Goal: Browse casually: Explore the website without a specific task or goal

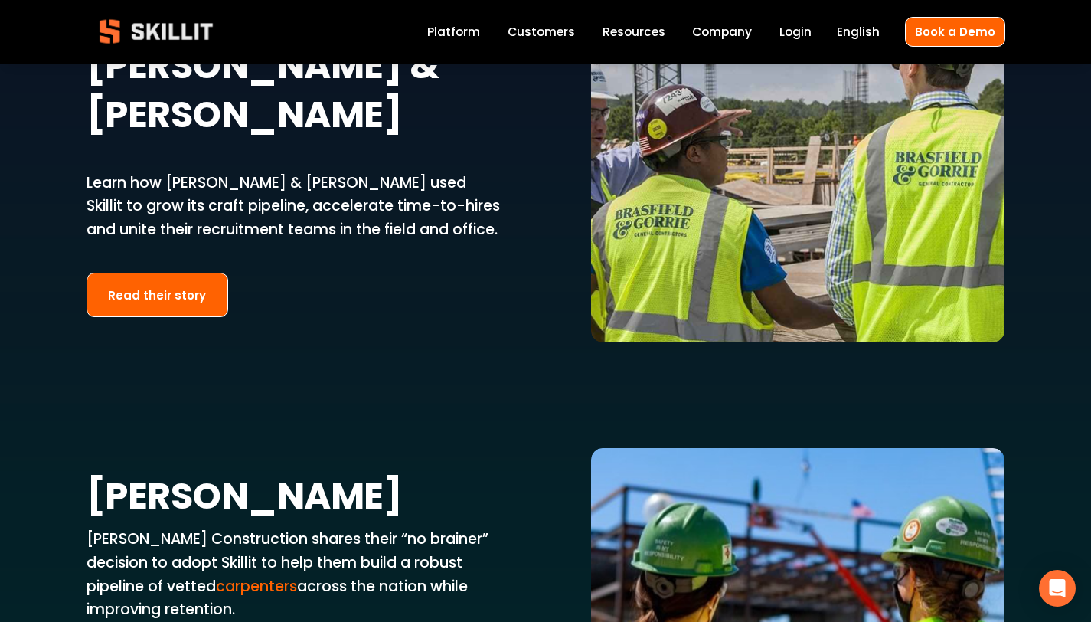
scroll to position [2920, 0]
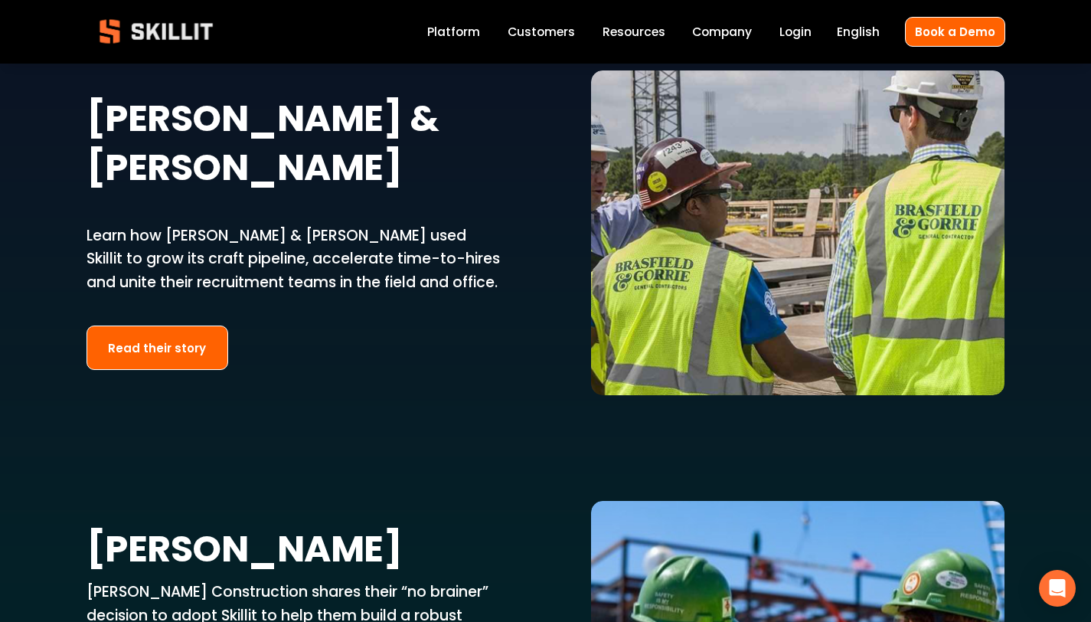
click at [471, 31] on link "Platform" at bounding box center [453, 31] width 53 height 21
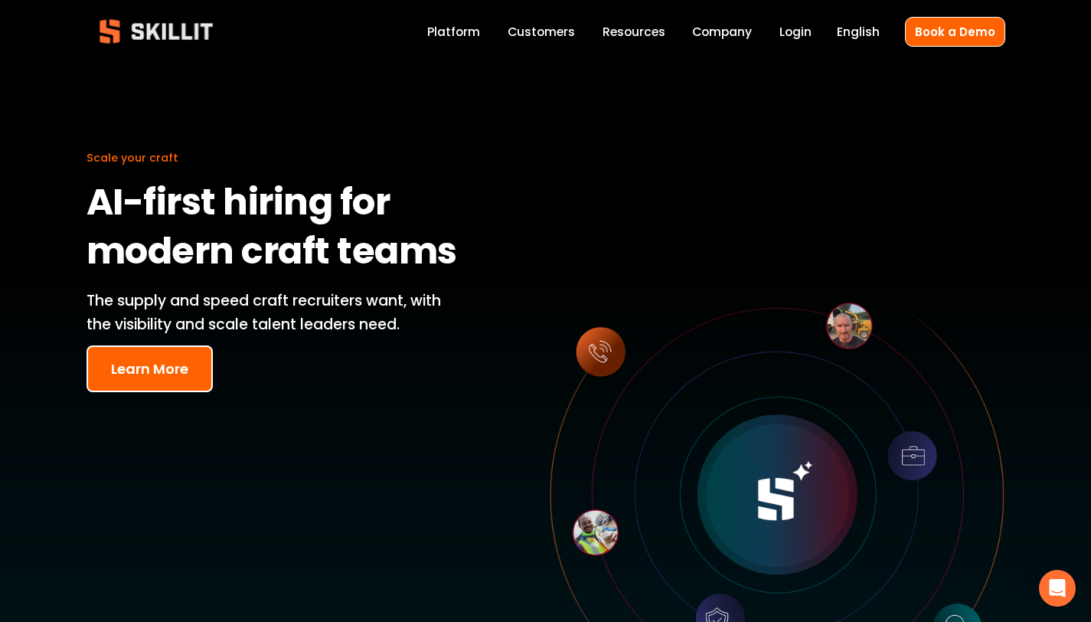
click at [188, 24] on img at bounding box center [155, 31] width 139 height 46
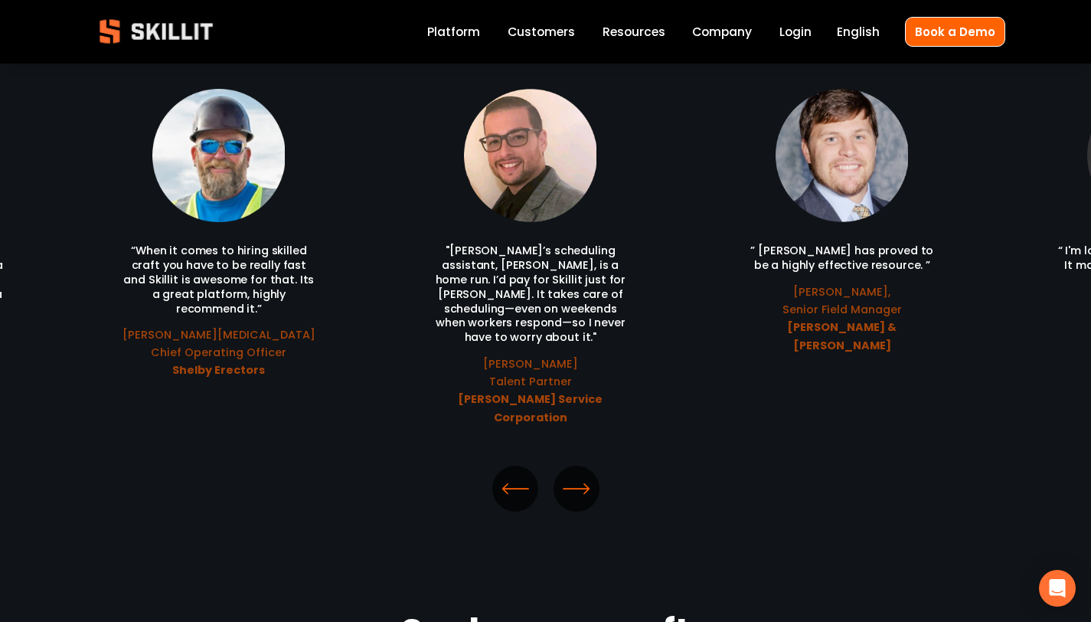
scroll to position [3289, 0]
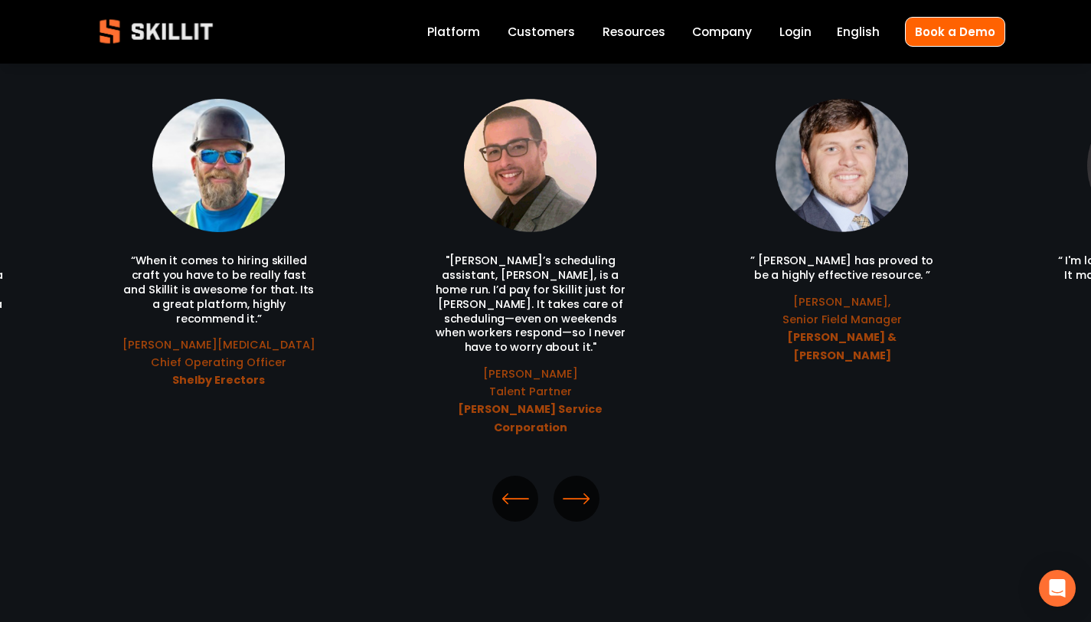
click at [583, 485] on icon "\a \a \a Next\a \a" at bounding box center [577, 499] width 28 height 28
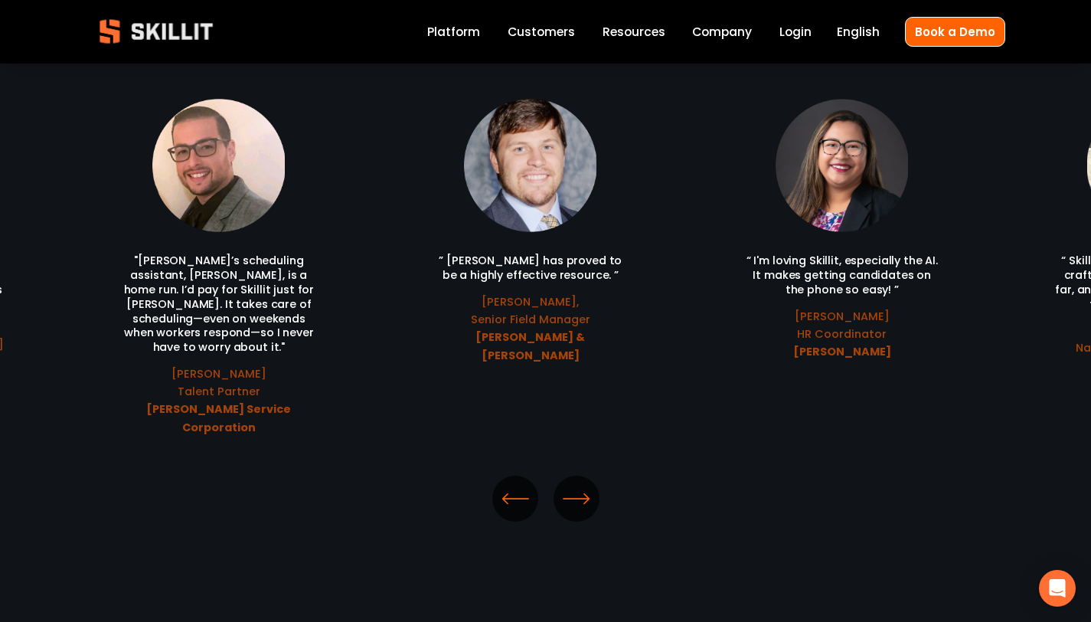
click at [583, 485] on icon "\a \a \a Next\a \a" at bounding box center [577, 499] width 28 height 28
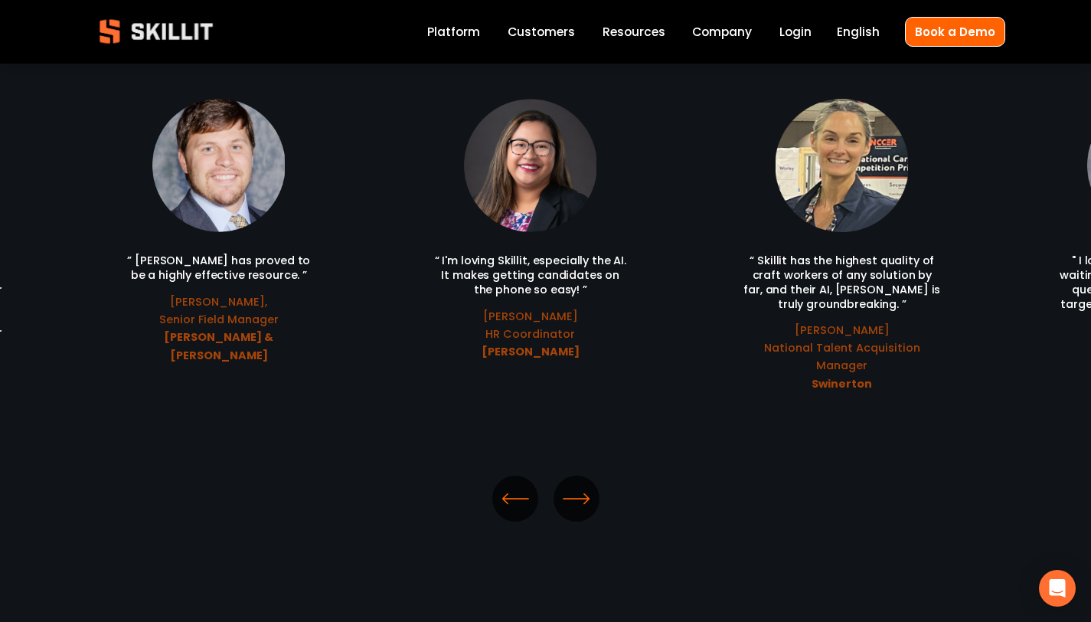
click at [574, 485] on icon "\a \a \a Next\a \a" at bounding box center [577, 499] width 28 height 28
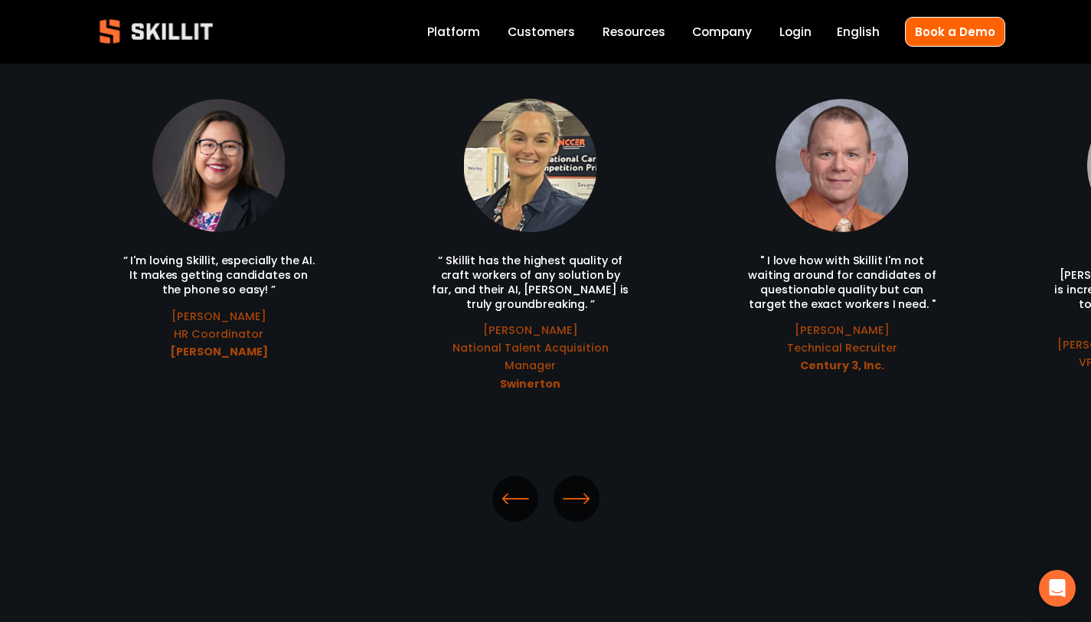
click at [575, 485] on icon "\a \a \a Next\a \a" at bounding box center [577, 499] width 28 height 28
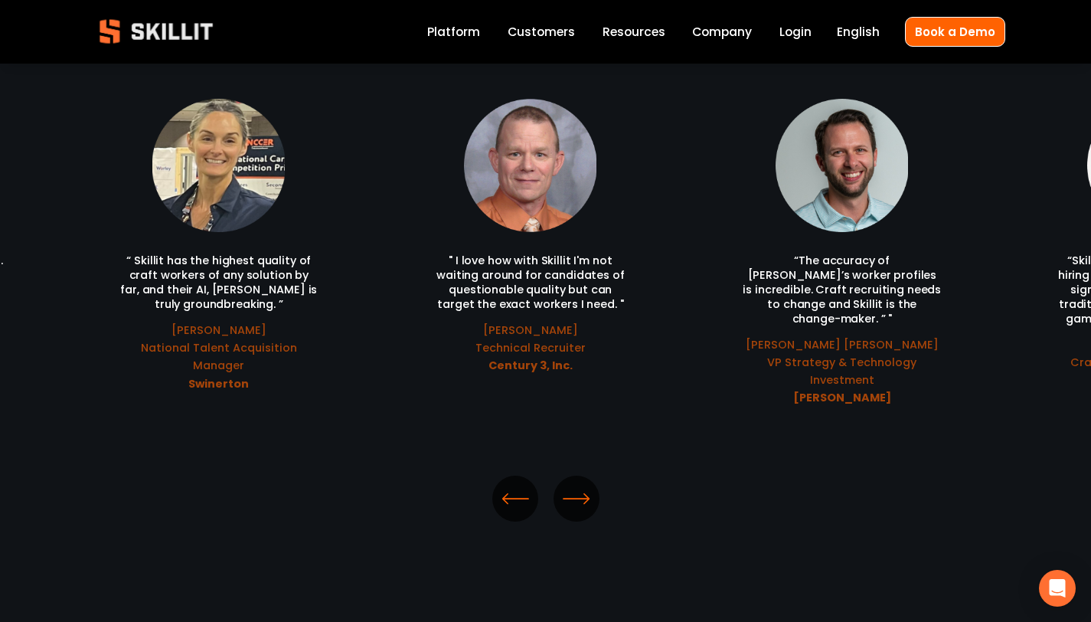
click at [575, 485] on icon "\a \a \a Next\a \a" at bounding box center [577, 499] width 28 height 28
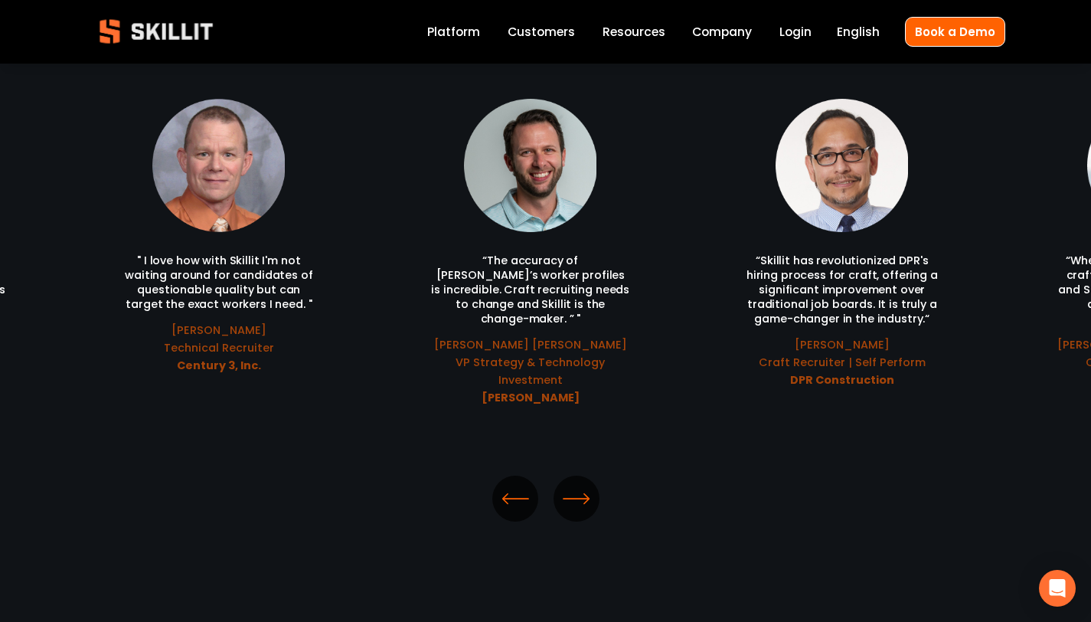
click at [575, 485] on icon "\a \a \a Next\a \a" at bounding box center [577, 499] width 28 height 28
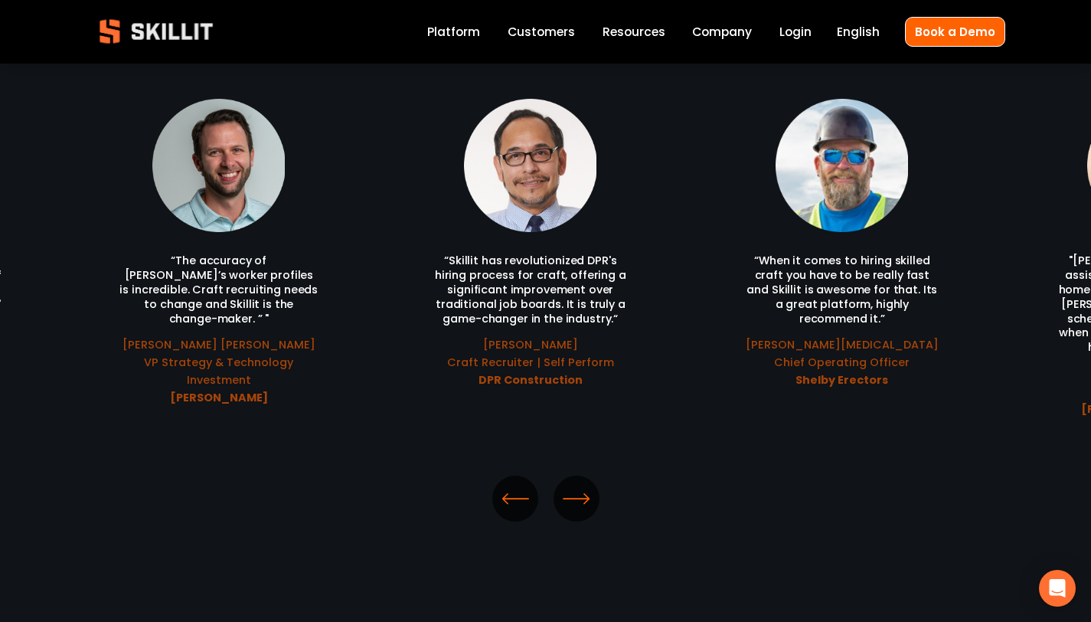
click at [575, 485] on icon "\a \a \a Next\a \a" at bounding box center [577, 499] width 28 height 28
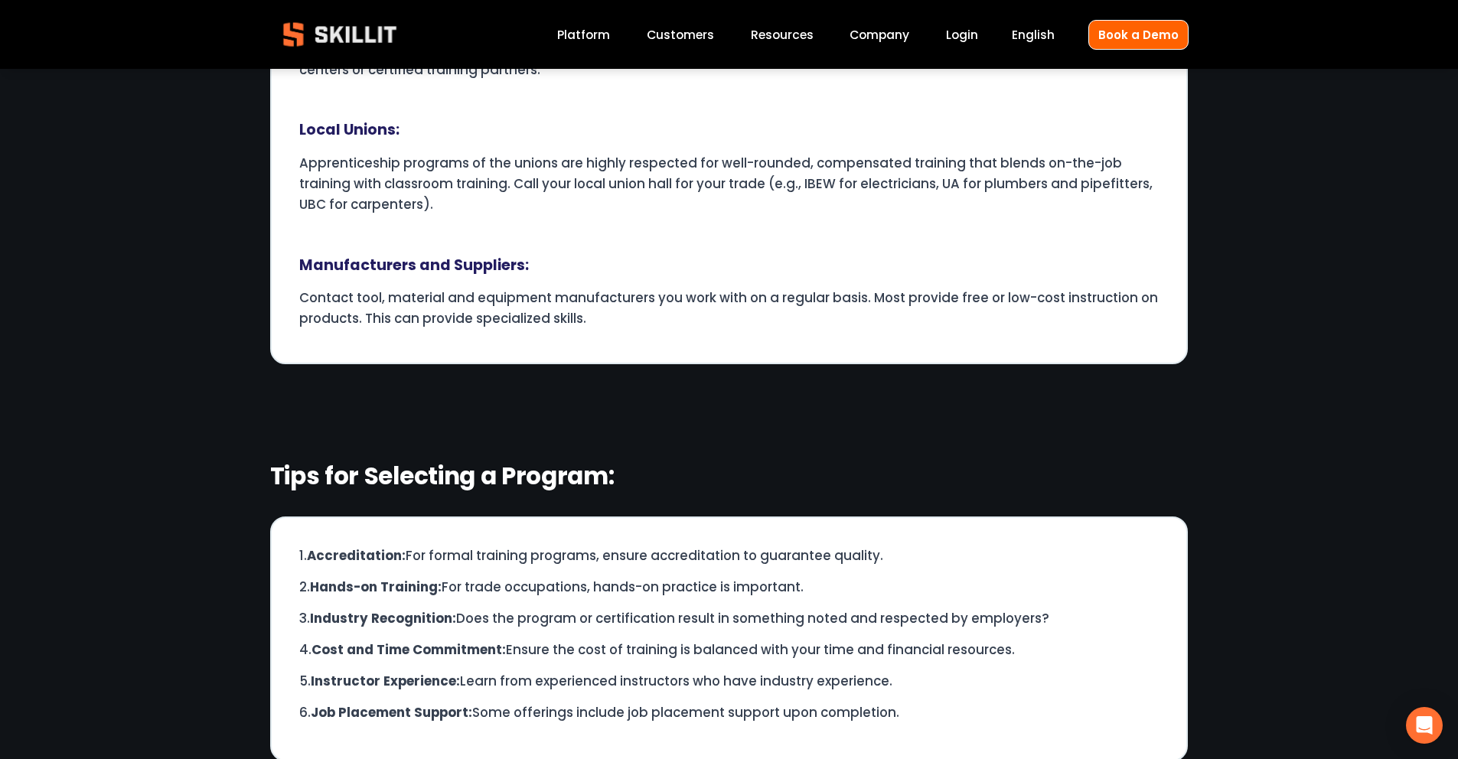
scroll to position [9182, 0]
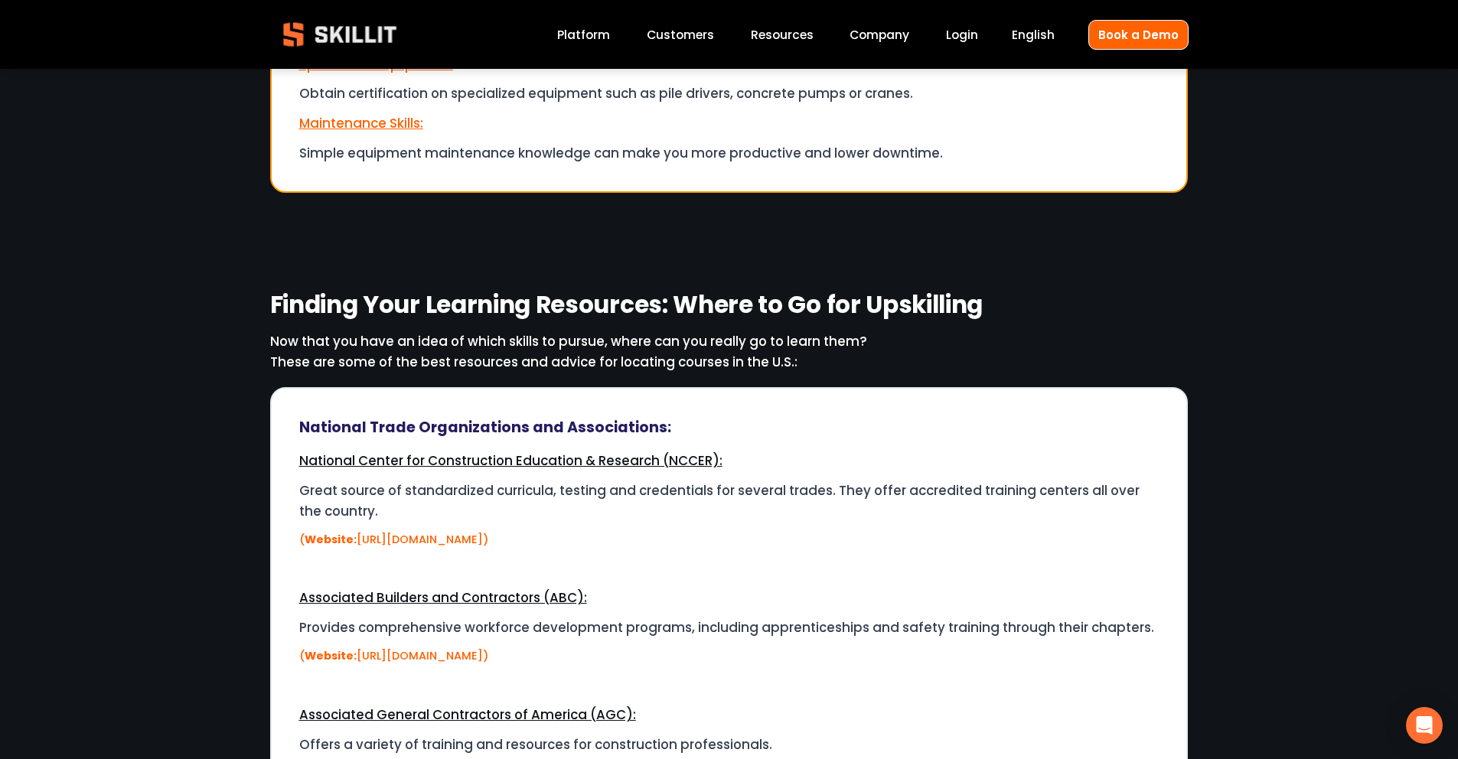
click at [0, 0] on span "Blog" at bounding box center [0, 0] width 0 height 0
